Goal: Task Accomplishment & Management: Use online tool/utility

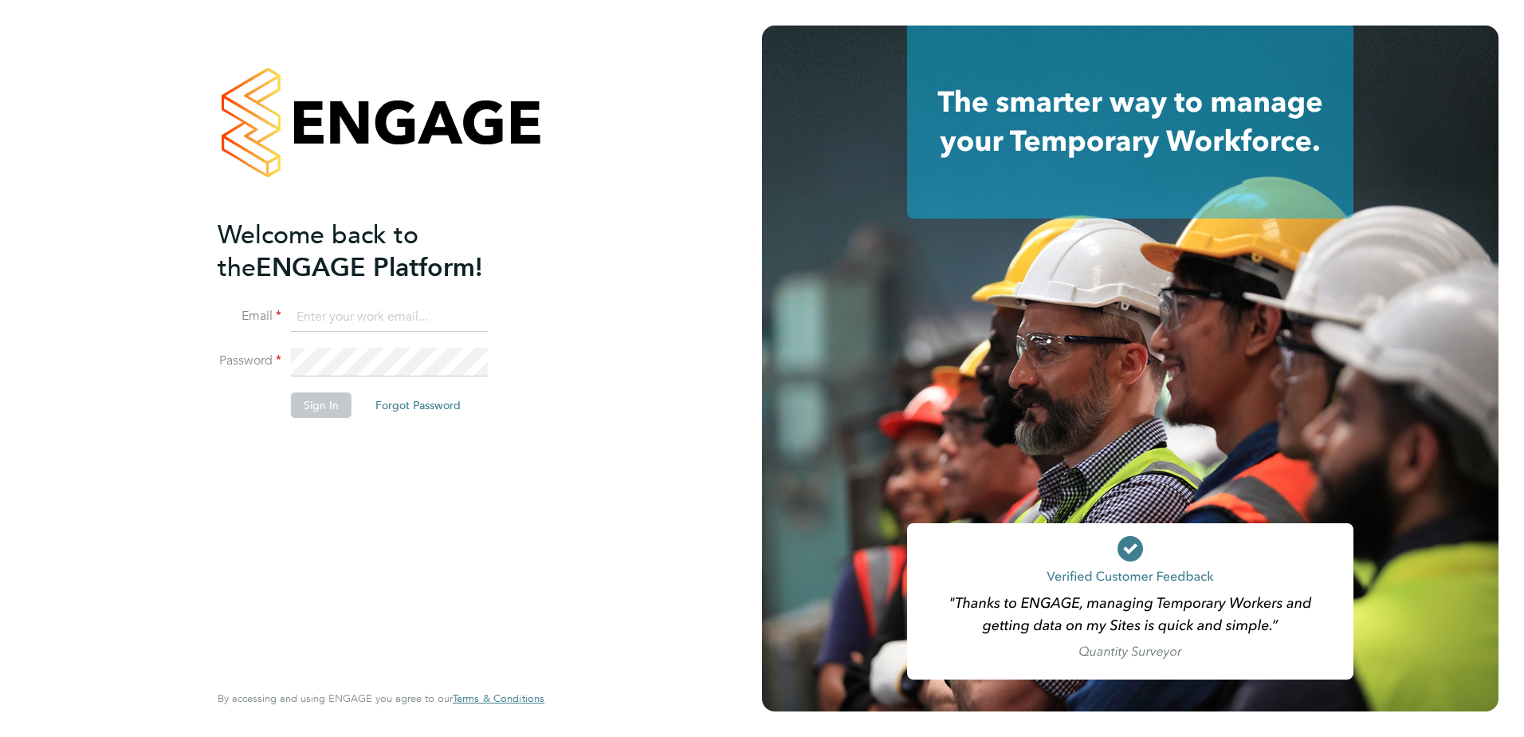
type input "emily.buchan@vistry.co.uk"
drag, startPoint x: 722, startPoint y: 331, endPoint x: 428, endPoint y: 393, distance: 300.7
click at [396, 88] on div "Welcome back to the ENGAGE Platform! Email emily.buchan@vistry.co.uk Password S…" at bounding box center [381, 368] width 762 height 737
click at [312, 88] on button "Sign In" at bounding box center [321, 405] width 61 height 26
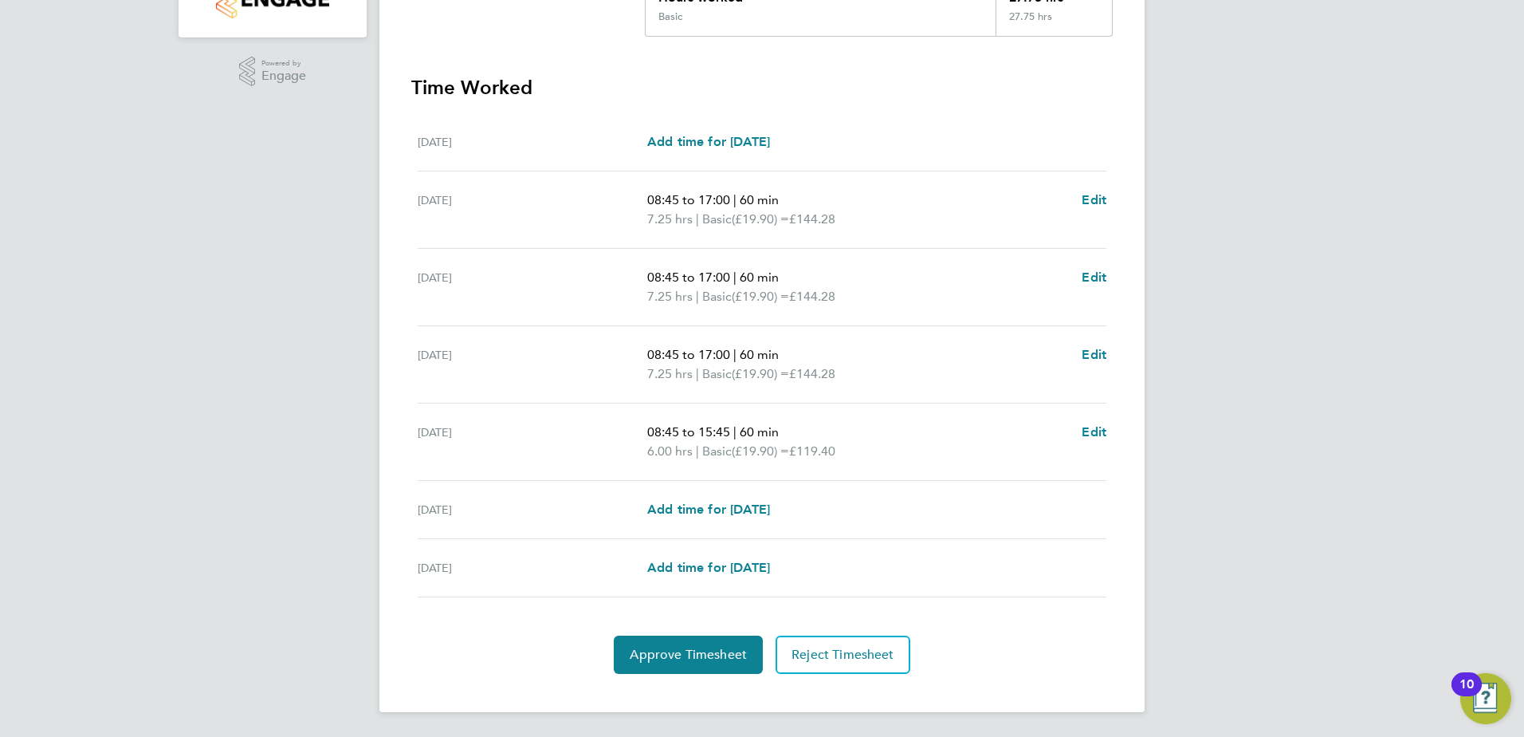
scroll to position [396, 0]
click at [696, 659] on span "Approve Timesheet" at bounding box center [688, 654] width 117 height 16
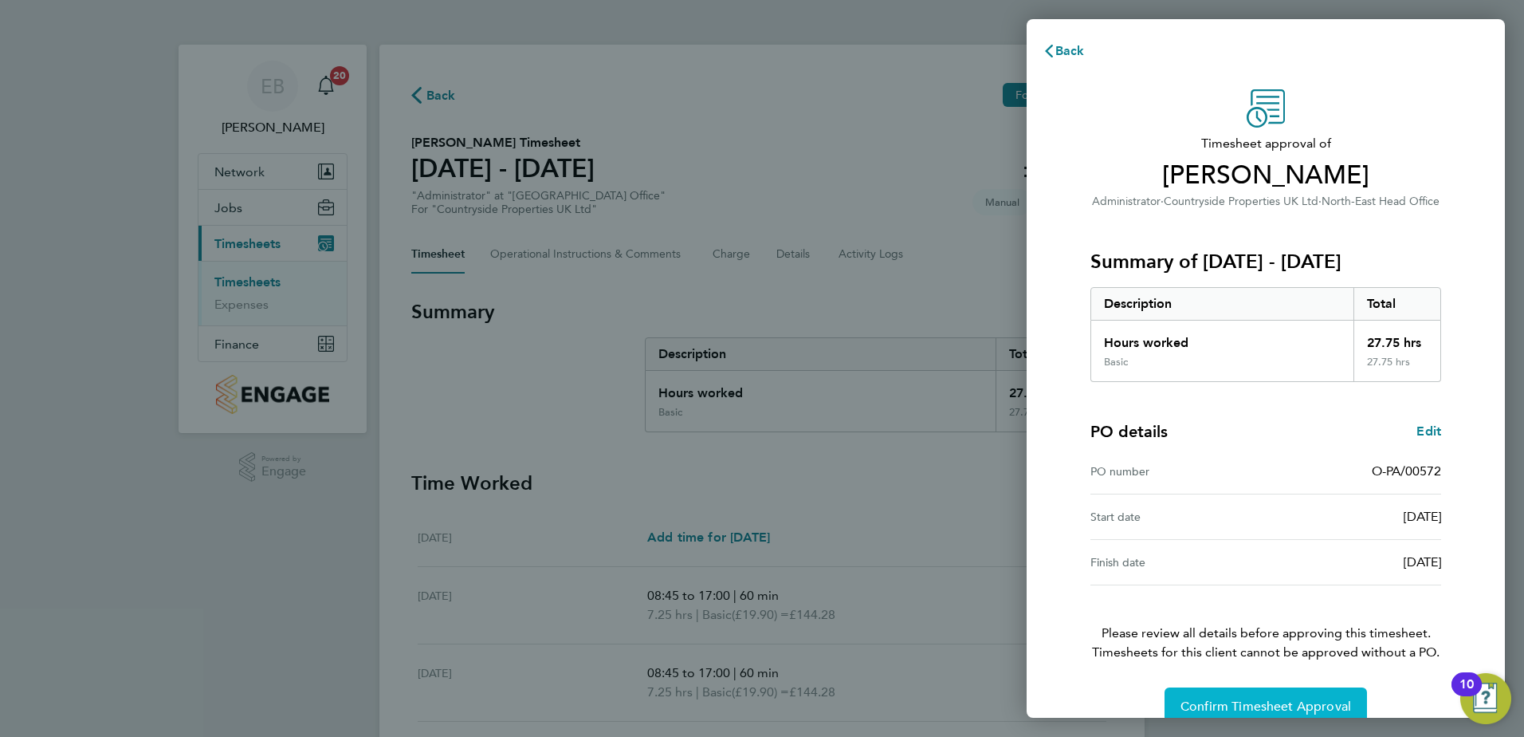
click at [1277, 699] on span "Confirm Timesheet Approval" at bounding box center [1266, 706] width 171 height 16
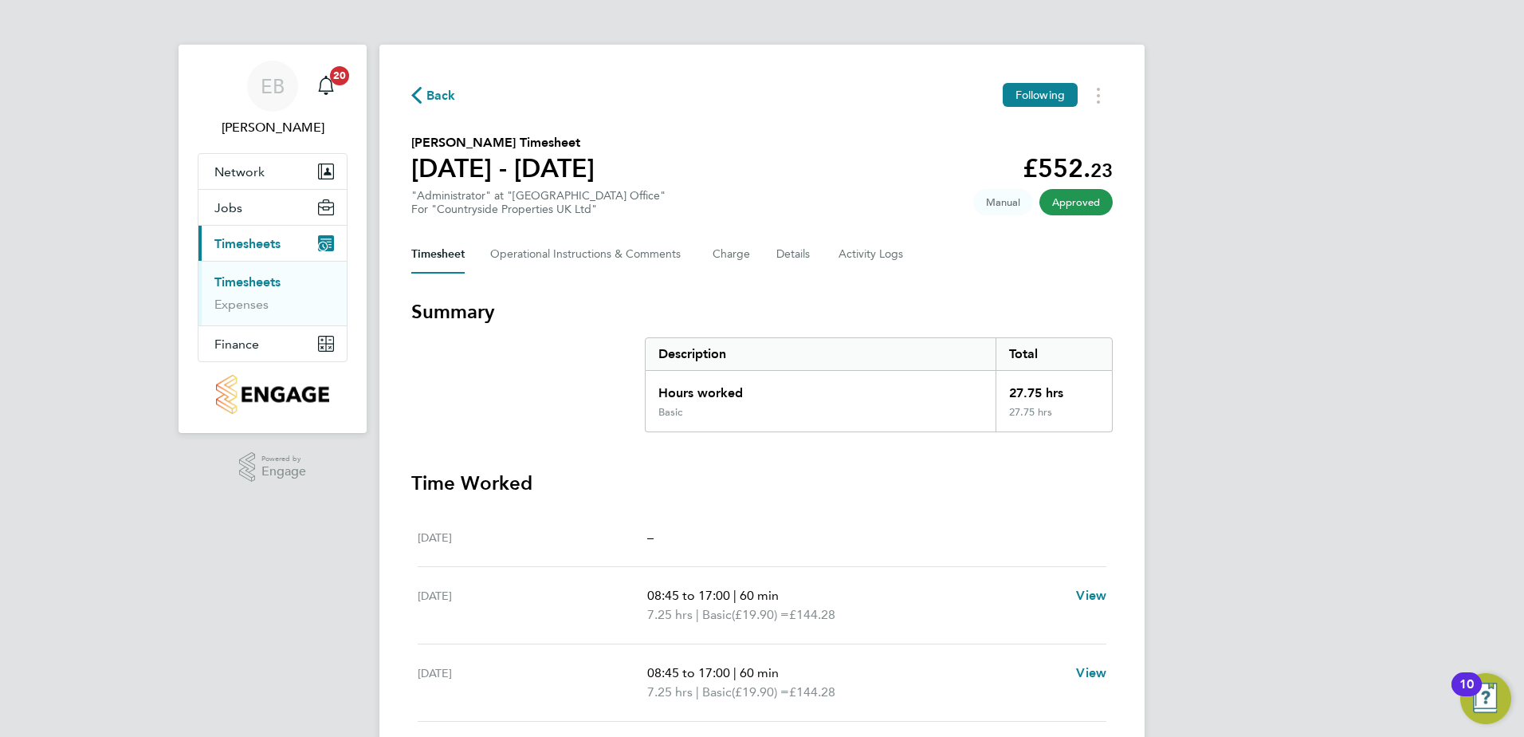
click at [1363, 328] on div "EB [PERSON_NAME] Notifications 20 Applications: Network Team Members Sites Work…" at bounding box center [762, 566] width 1524 height 1133
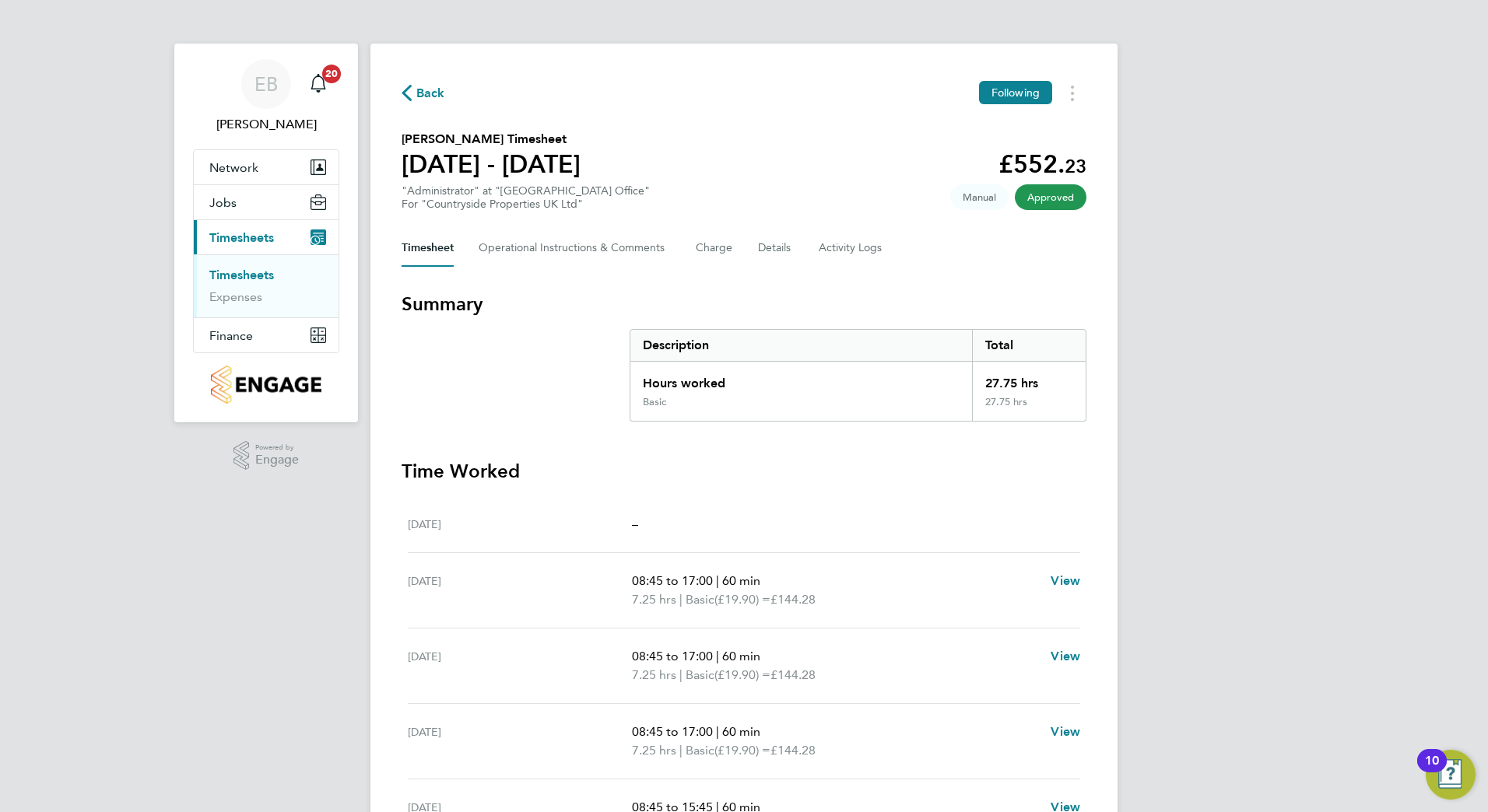
click at [139, 1] on div "EB [PERSON_NAME] Notifications 20 Applications: Network Team Members Sites Work…" at bounding box center [744, 552] width 1488 height 1106
